Goal: Find specific page/section: Find specific page/section

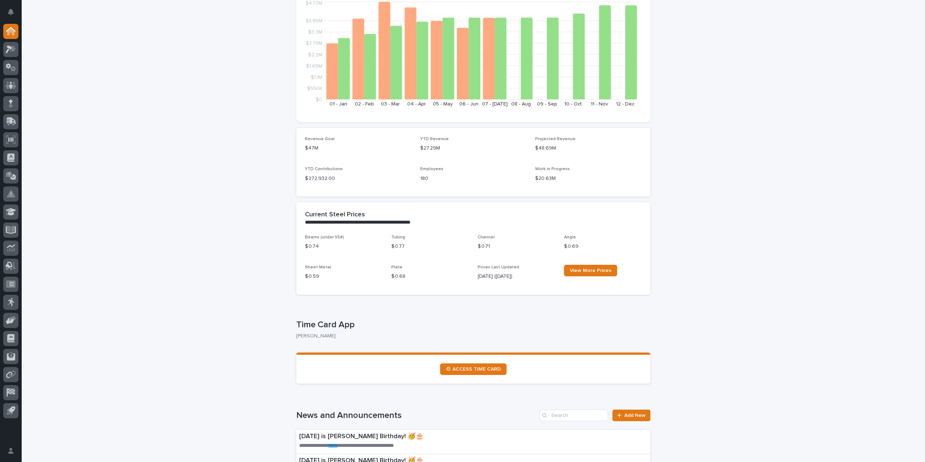
scroll to position [145, 0]
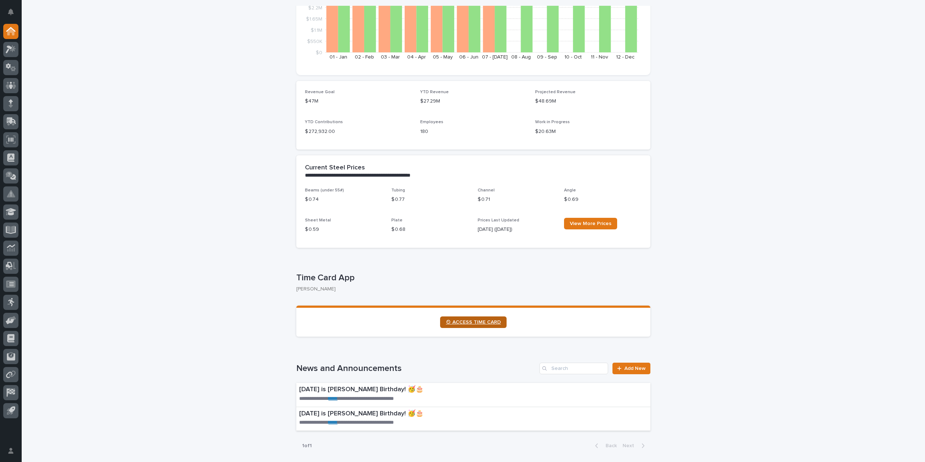
click at [487, 326] on link "⏲ ACCESS TIME CARD" at bounding box center [473, 323] width 66 height 12
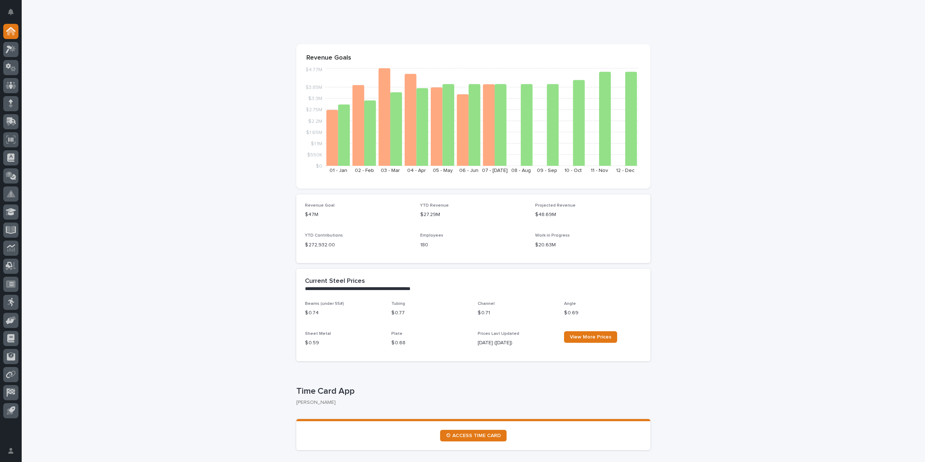
scroll to position [108, 0]
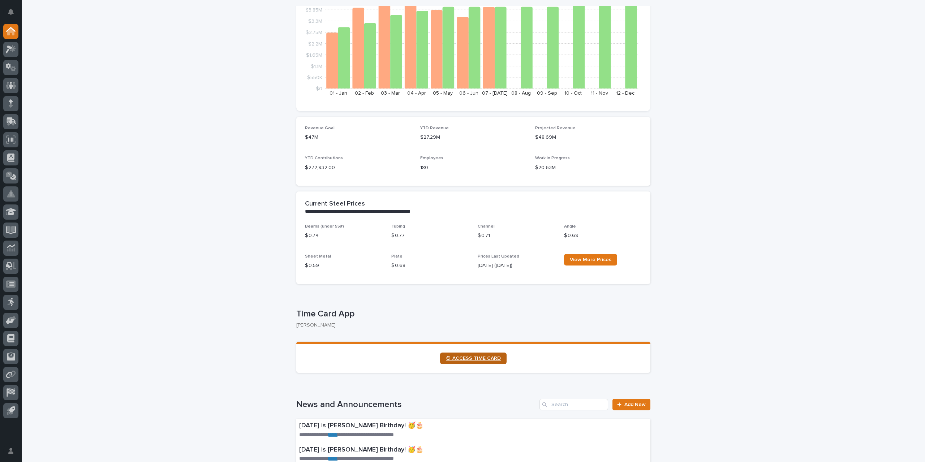
click at [476, 356] on span "⏲ ACCESS TIME CARD" at bounding box center [473, 358] width 55 height 5
click at [481, 362] on link "⏲ ACCESS TIME CARD" at bounding box center [473, 359] width 66 height 12
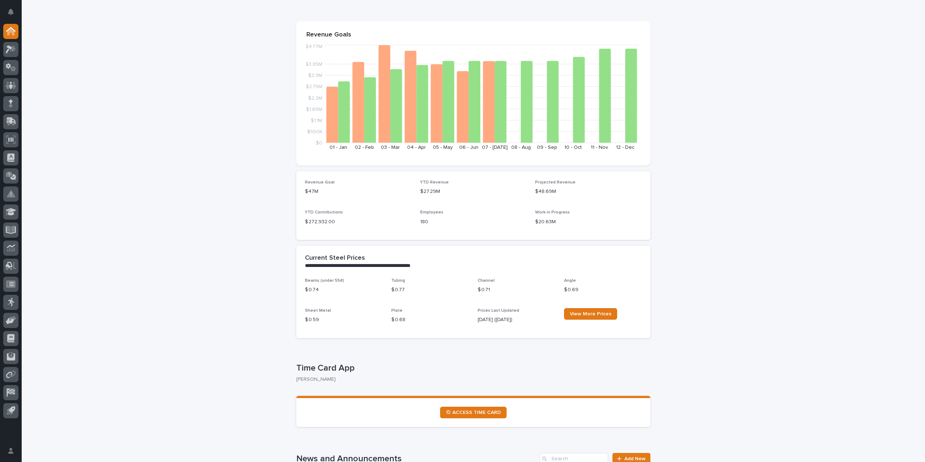
scroll to position [0, 0]
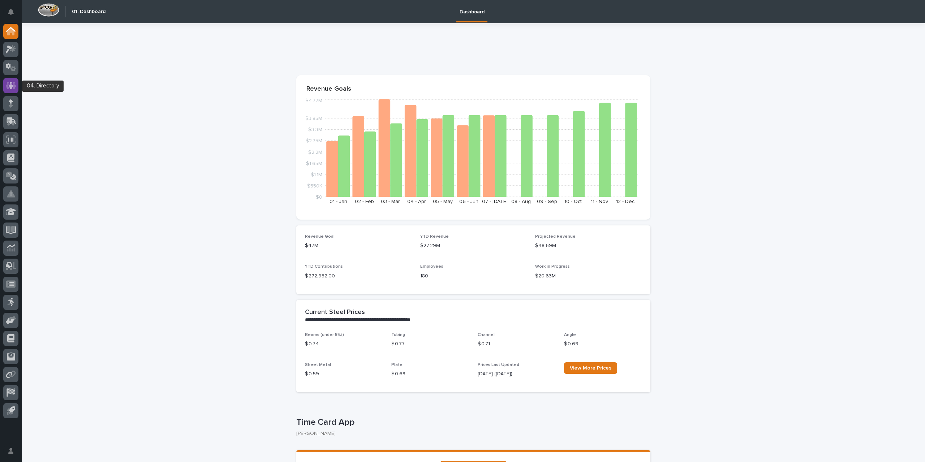
click at [9, 86] on icon at bounding box center [11, 85] width 10 height 8
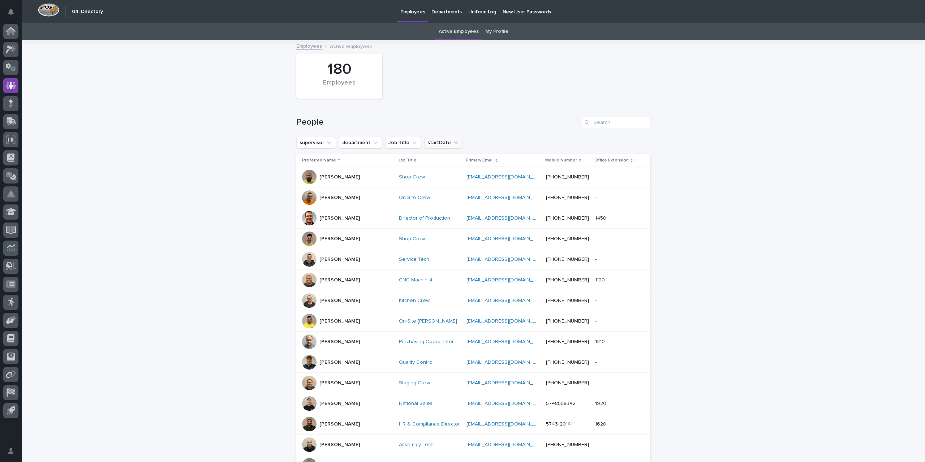
click at [439, 142] on button "startDate" at bounding box center [443, 143] width 39 height 12
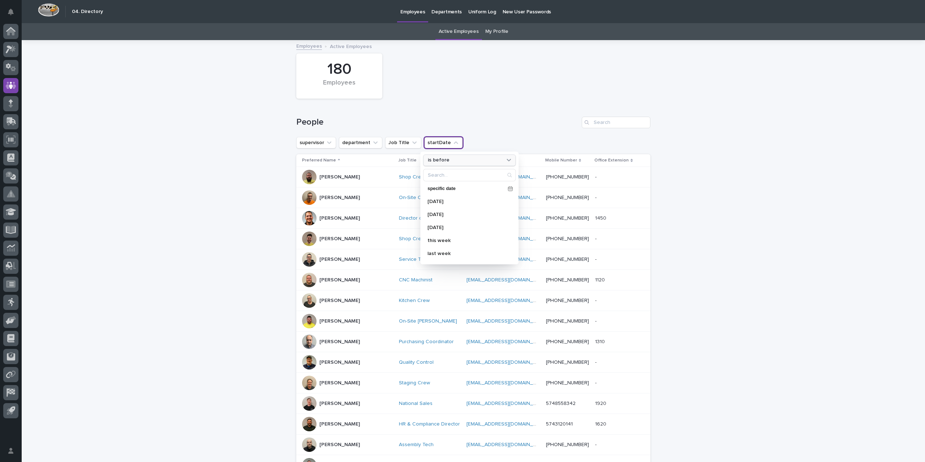
click at [454, 159] on div "is before" at bounding box center [465, 160] width 80 height 8
click at [444, 189] on p "is after" at bounding box center [466, 189] width 70 height 5
click at [449, 162] on div "is after" at bounding box center [465, 160] width 80 height 8
click at [433, 201] on p "is" at bounding box center [466, 201] width 70 height 5
click at [438, 199] on p "[DATE]" at bounding box center [465, 201] width 77 height 5
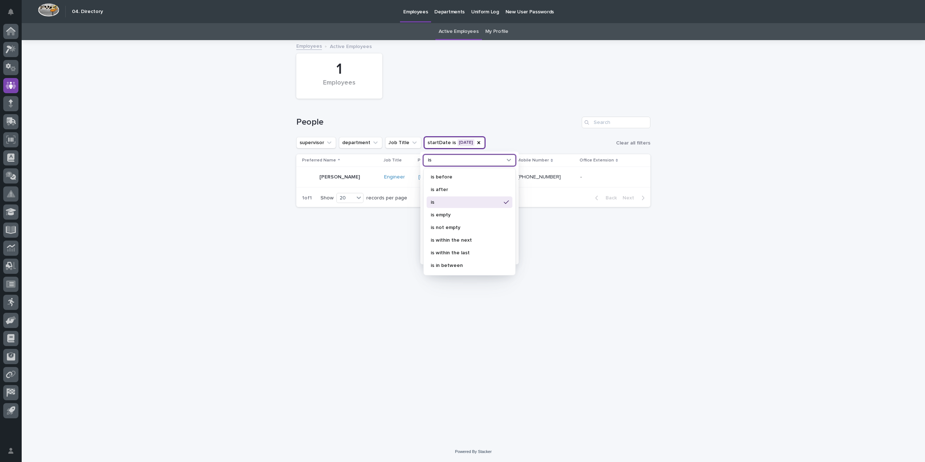
click at [448, 160] on div "is" at bounding box center [465, 160] width 80 height 8
click at [444, 190] on p "is after" at bounding box center [466, 189] width 70 height 5
click at [444, 202] on p "[DATE]" at bounding box center [465, 201] width 77 height 5
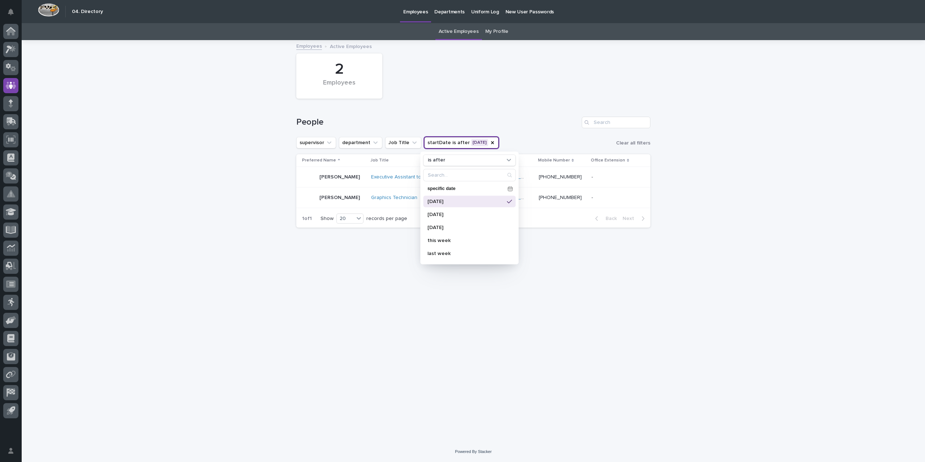
click at [317, 297] on div "Loading... Saving… Loading... Saving… 2 Employees People supervisor department …" at bounding box center [473, 232] width 361 height 383
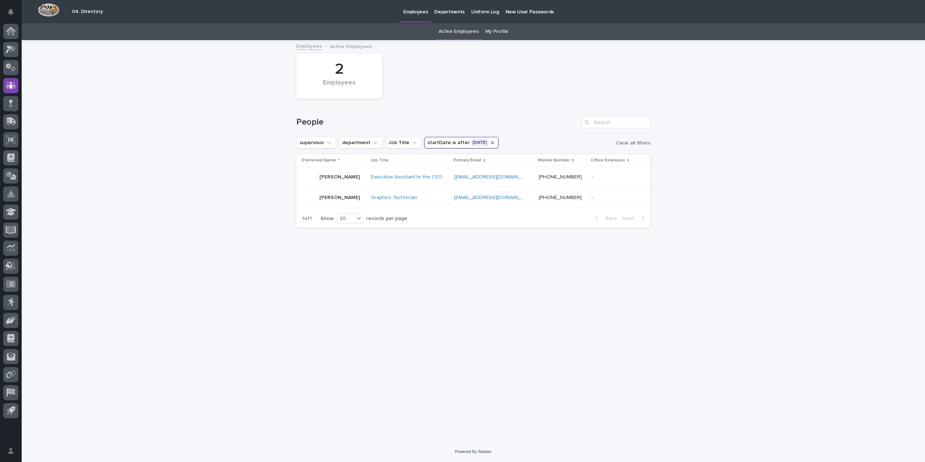
click at [491, 142] on icon "startDate" at bounding box center [492, 142] width 3 height 3
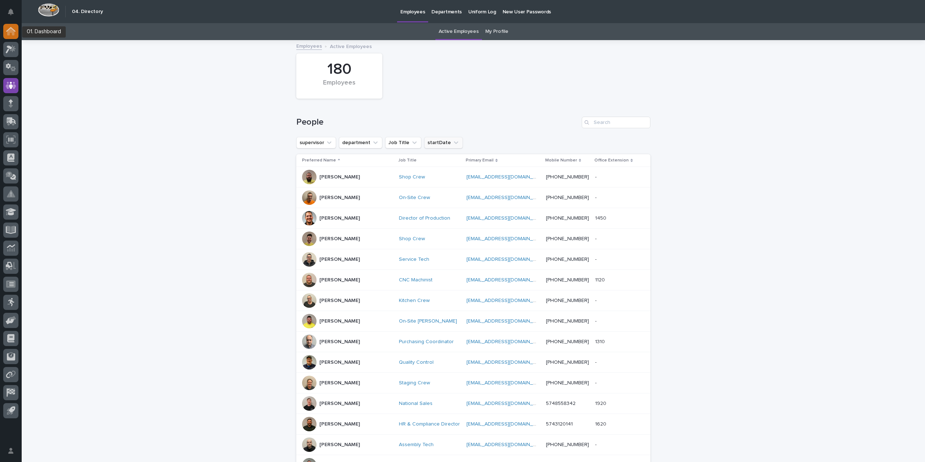
click at [7, 24] on div at bounding box center [10, 31] width 15 height 15
